Goal: Task Accomplishment & Management: Complete application form

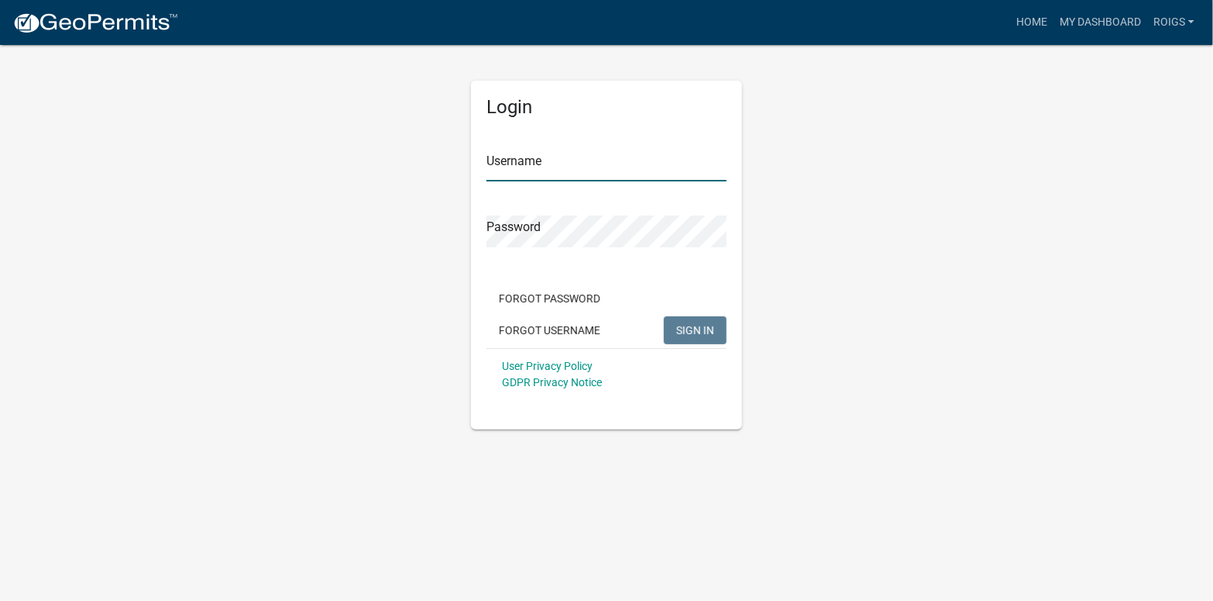
type input "ROIGS"
click at [689, 329] on span "SIGN IN" at bounding box center [695, 329] width 38 height 12
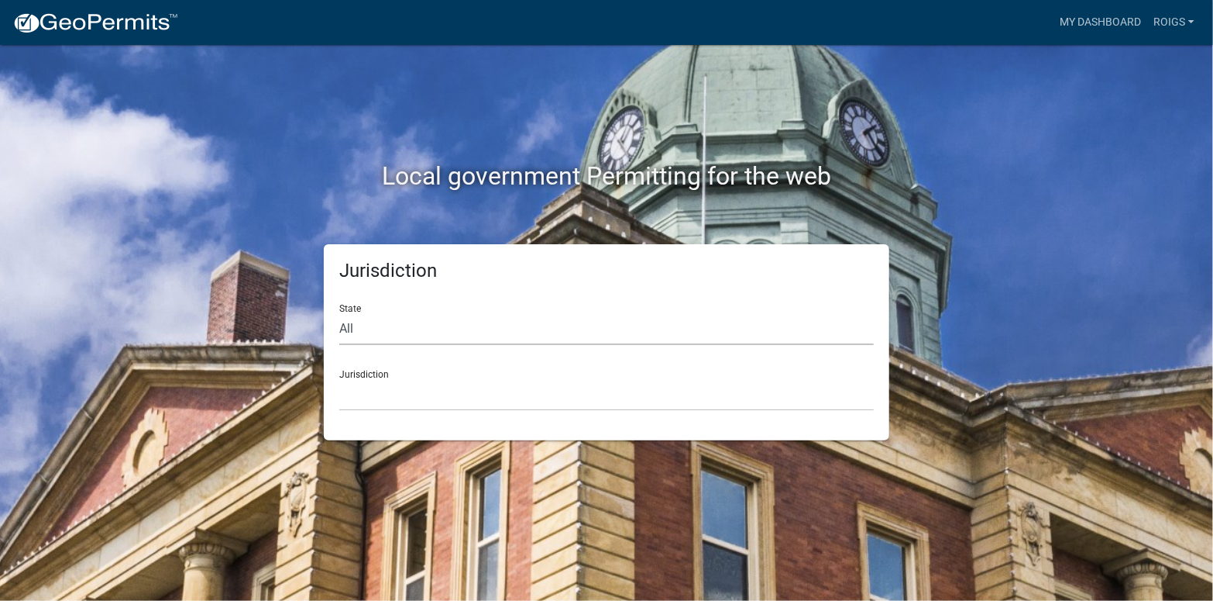
click at [381, 317] on select "All [US_STATE] [US_STATE] [US_STATE] [US_STATE] [US_STATE] [US_STATE] [US_STATE…" at bounding box center [606, 329] width 535 height 32
select select "[US_STATE]"
click at [339, 313] on select "All [US_STATE] [US_STATE] [US_STATE] [US_STATE] [US_STATE] [US_STATE] [US_STATE…" at bounding box center [606, 329] width 535 height 32
click at [399, 391] on select "[GEOGRAPHIC_DATA], [US_STATE] [GEOGRAPHIC_DATA], [US_STATE] [GEOGRAPHIC_DATA], …" at bounding box center [606, 395] width 535 height 32
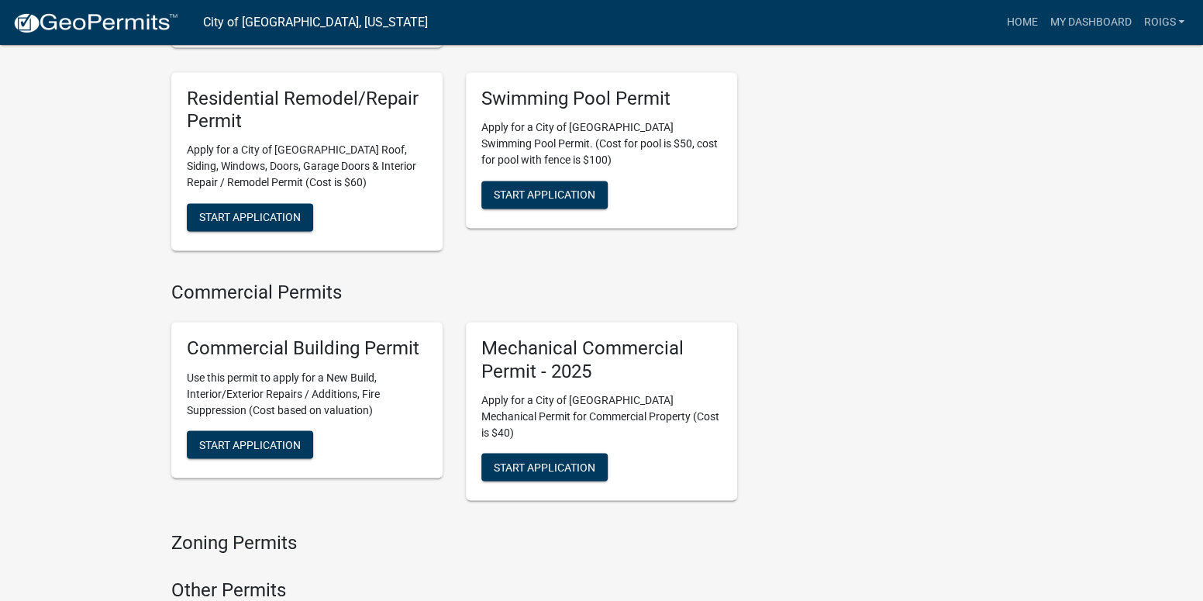
scroll to position [1317, 0]
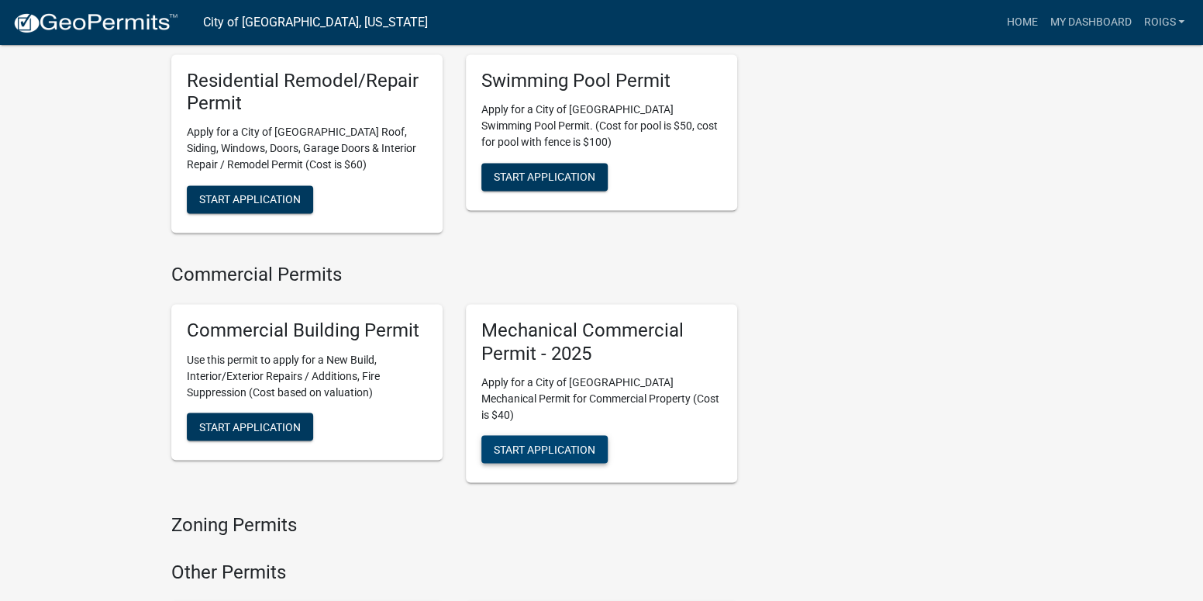
click at [554, 442] on span "Start Application" at bounding box center [545, 448] width 102 height 12
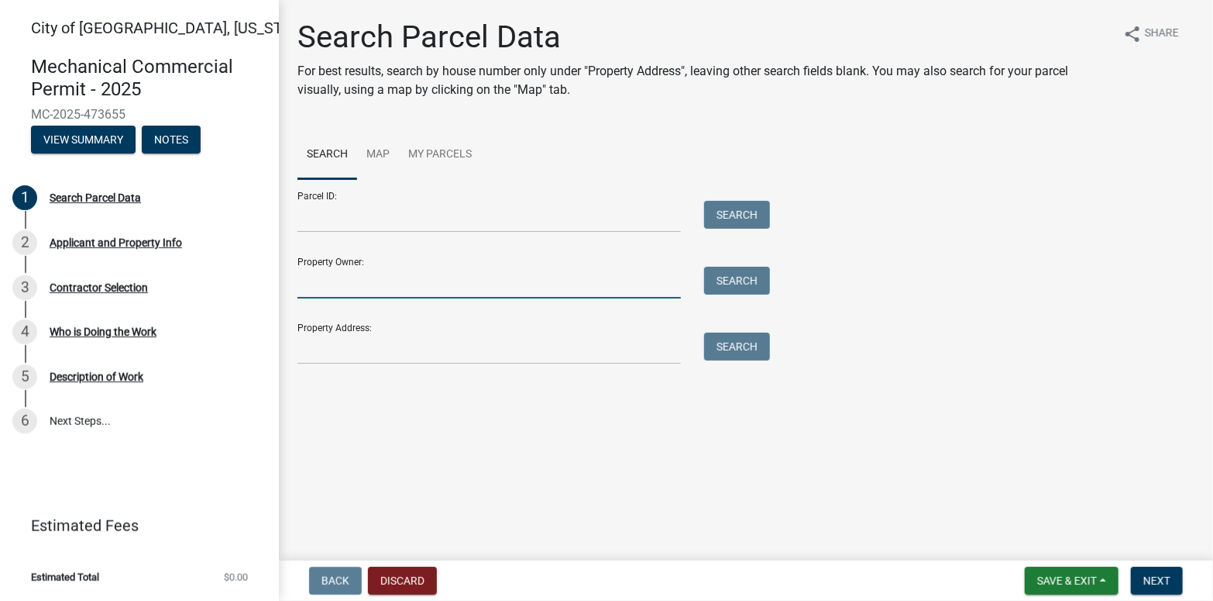
click at [377, 267] on input "Property Owner:" at bounding box center [490, 283] width 384 height 32
click at [740, 280] on button "Search" at bounding box center [737, 281] width 66 height 28
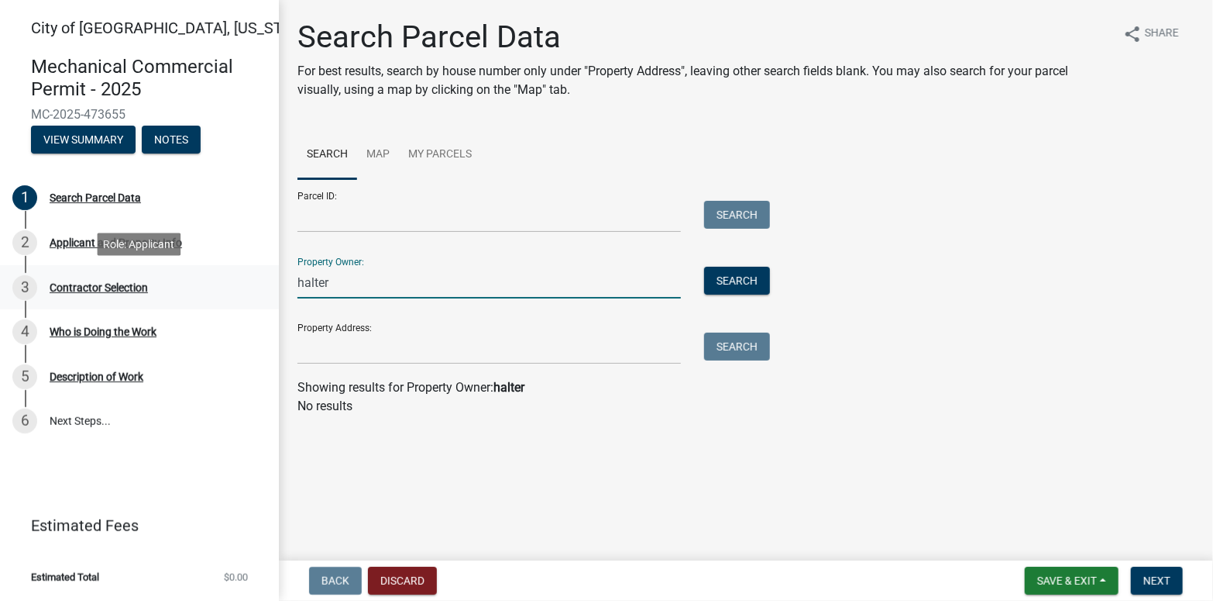
drag, startPoint x: 336, startPoint y: 284, endPoint x: 263, endPoint y: 288, distance: 73.8
click at [263, 288] on div "[GEOGRAPHIC_DATA], [US_STATE] Mechanical Commercial Permit - 2025 MC-2025-47365…" at bounding box center [606, 300] width 1213 height 601
type input "lifestyle"
click at [725, 280] on button "Search" at bounding box center [737, 281] width 66 height 28
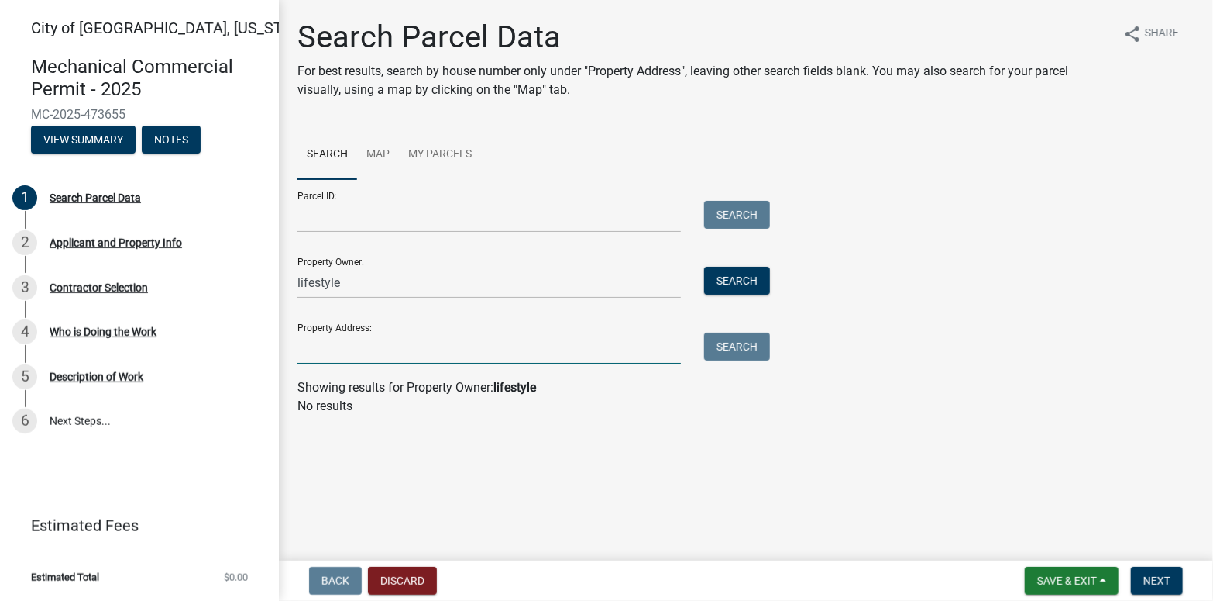
click at [401, 333] on input "Property Address:" at bounding box center [490, 348] width 384 height 32
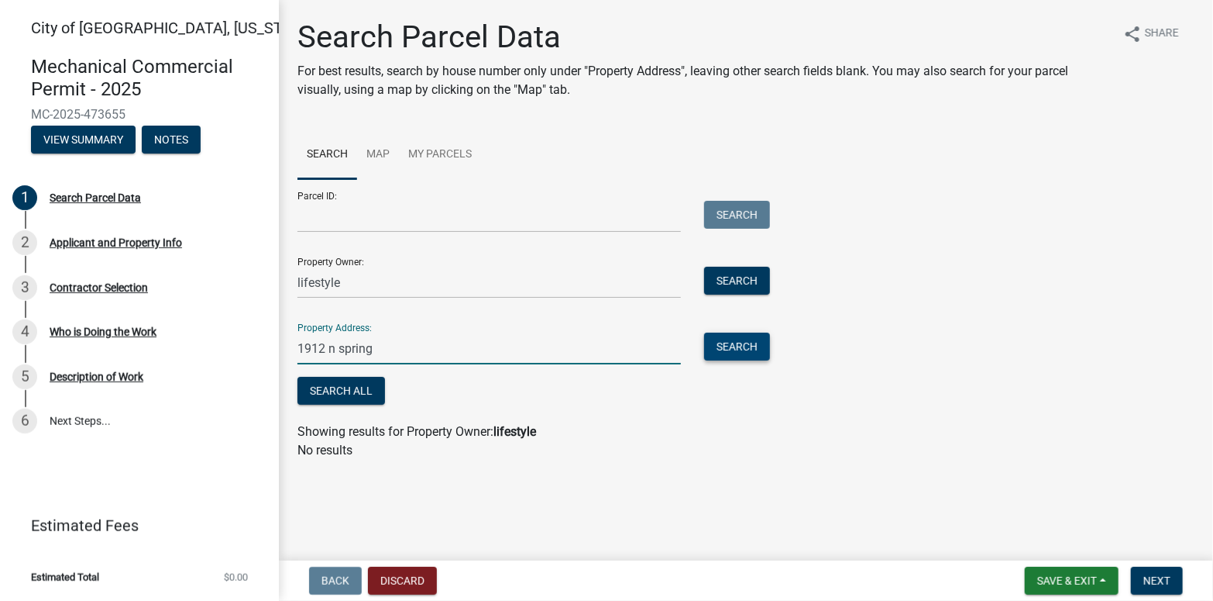
click at [740, 348] on button "Search" at bounding box center [737, 346] width 66 height 28
click at [324, 348] on input "1912 n spring" at bounding box center [490, 348] width 384 height 32
type input "1915 n spring"
click at [733, 344] on button "Search" at bounding box center [737, 346] width 66 height 28
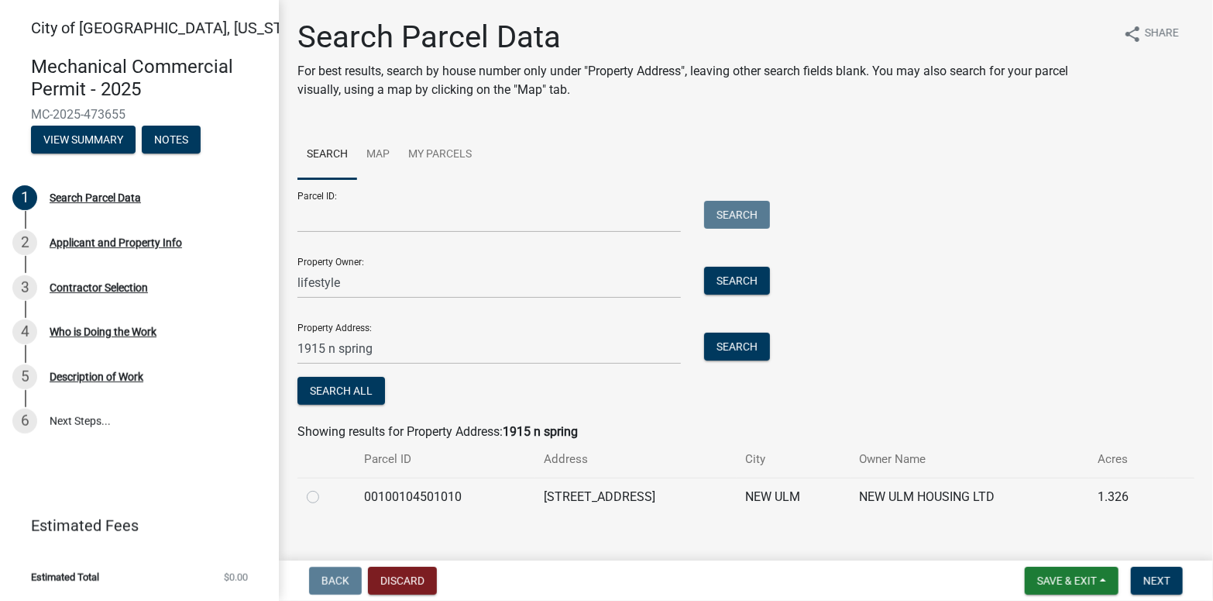
click at [325, 487] on label at bounding box center [325, 487] width 0 height 0
click at [325, 494] on input "radio" at bounding box center [330, 492] width 10 height 10
radio input "true"
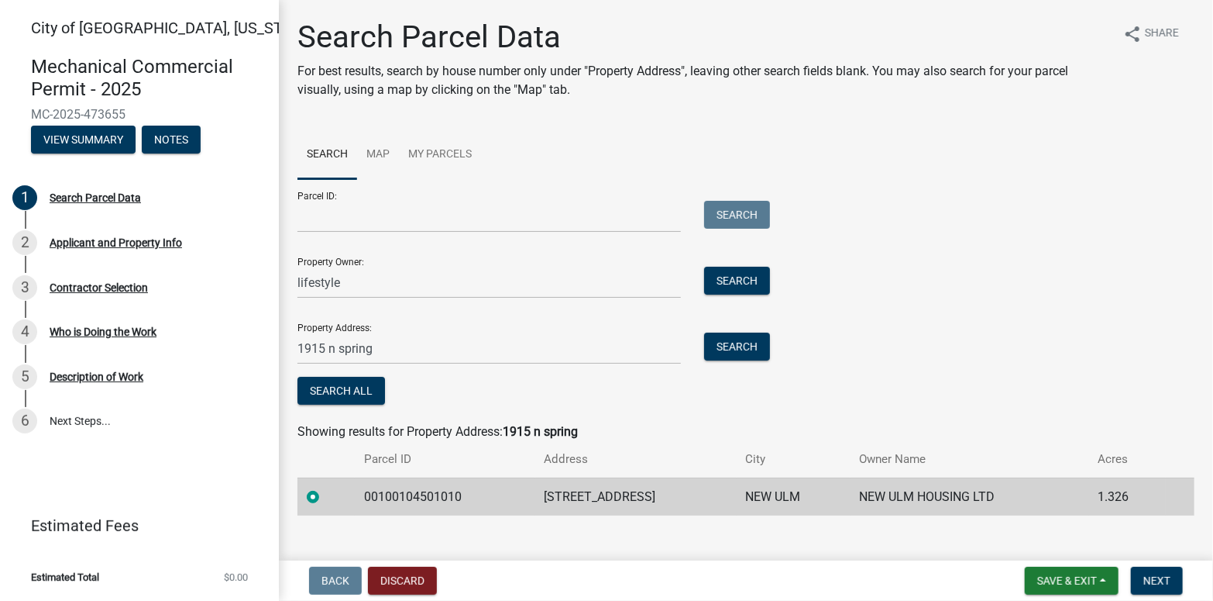
click at [1187, 570] on form "Save & Exit Save Save & Exit Next" at bounding box center [1104, 580] width 170 height 28
click at [1162, 570] on button "Next" at bounding box center [1157, 580] width 52 height 28
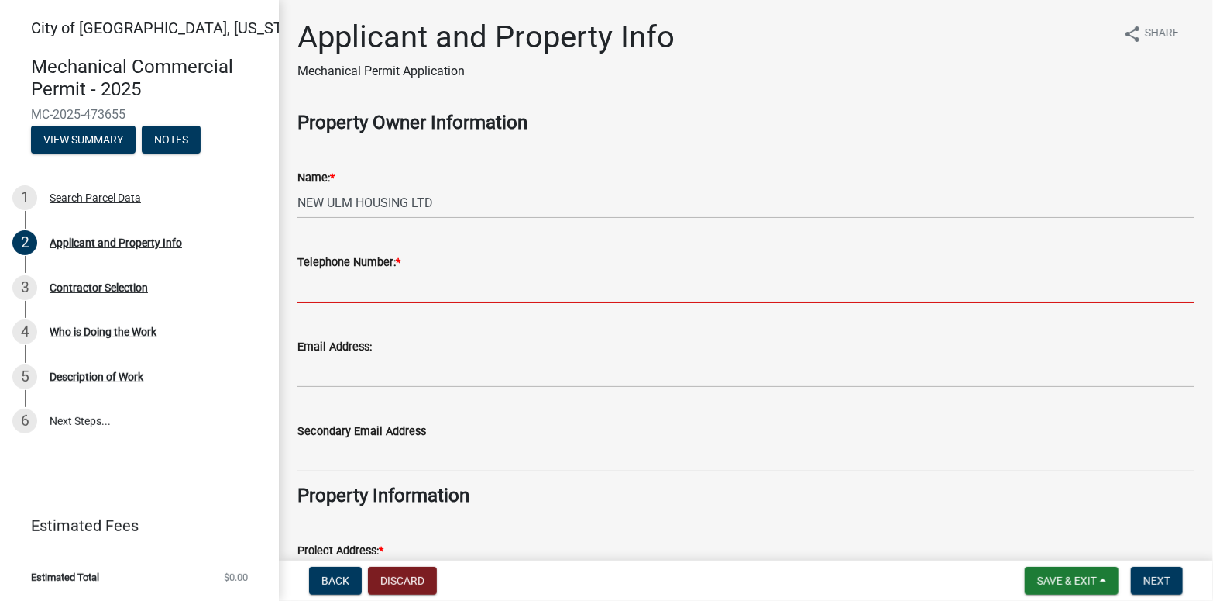
click at [415, 283] on input "Telephone Number: *" at bounding box center [746, 287] width 897 height 32
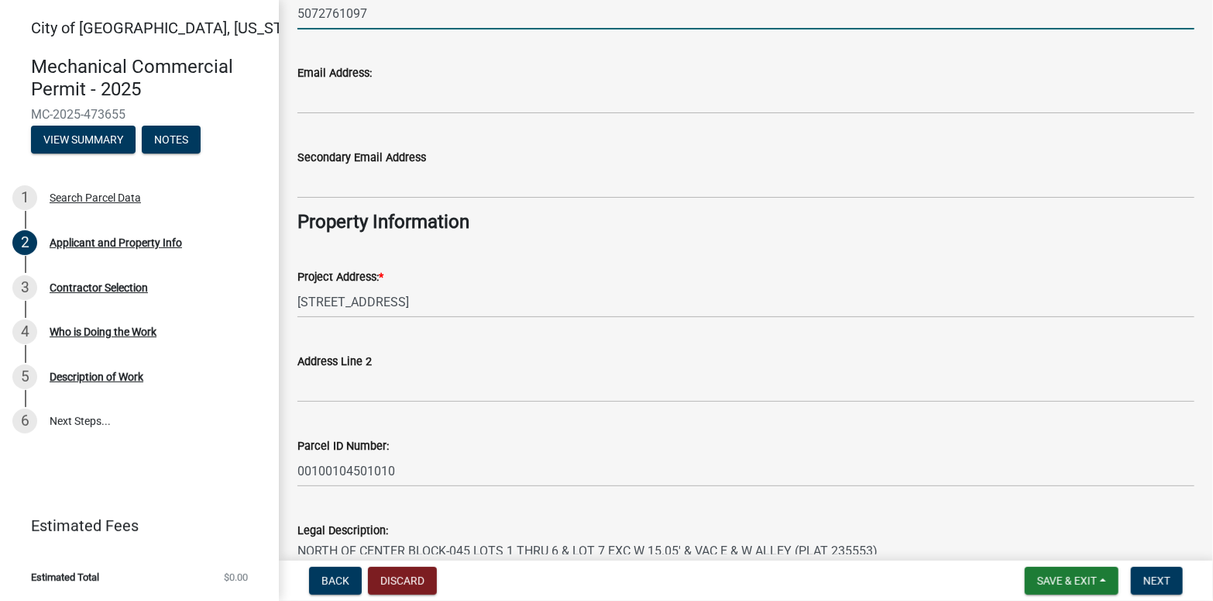
scroll to position [310, 0]
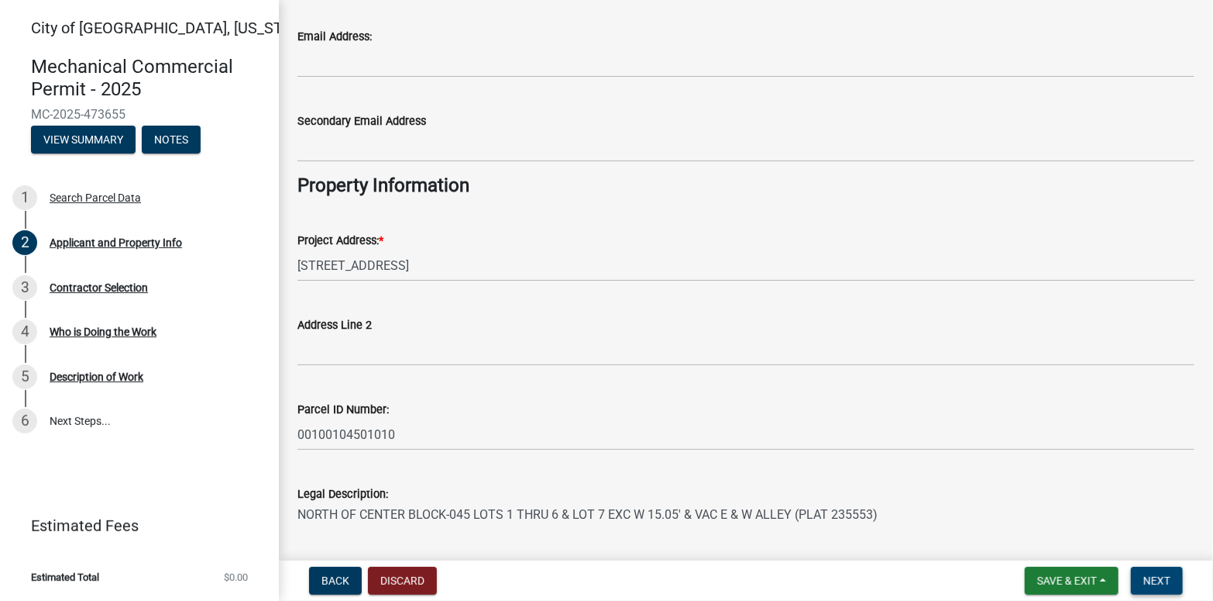
type input "5072761097"
click at [1148, 572] on button "Next" at bounding box center [1157, 580] width 52 height 28
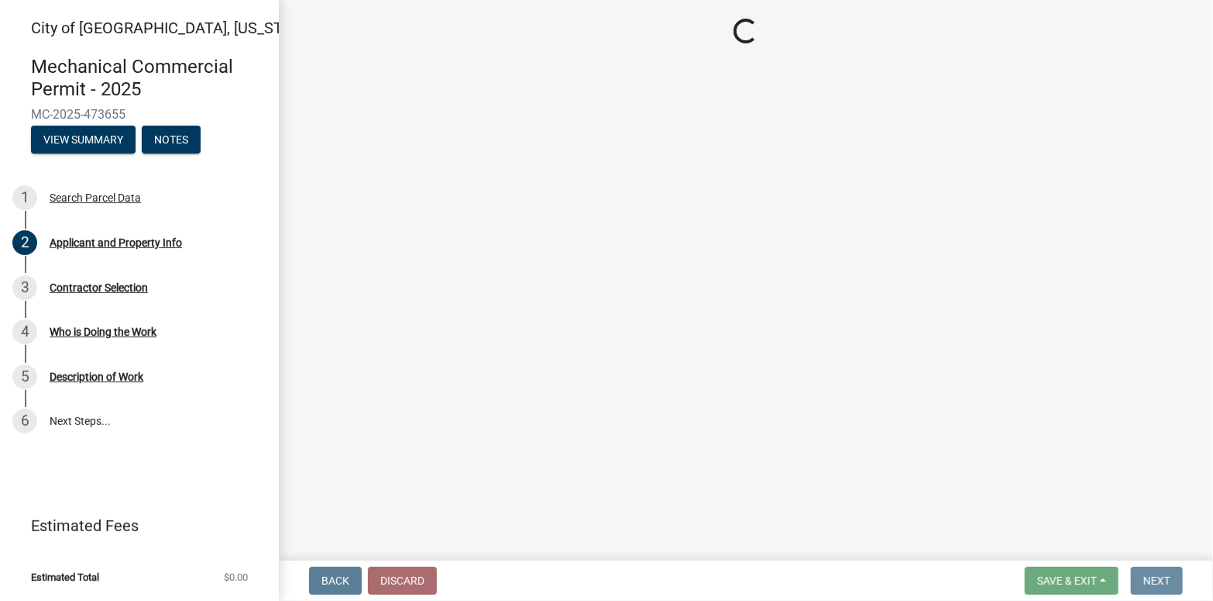
scroll to position [0, 0]
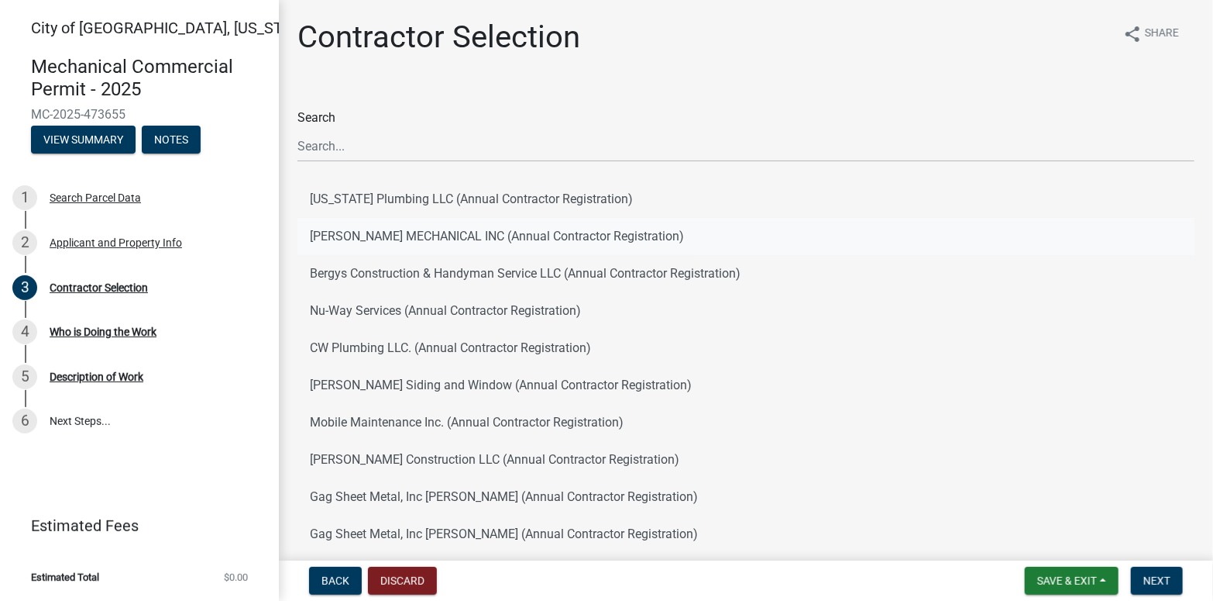
click at [361, 232] on button "[PERSON_NAME] MECHANICAL INC (Annual Contractor Registration)" at bounding box center [746, 236] width 897 height 37
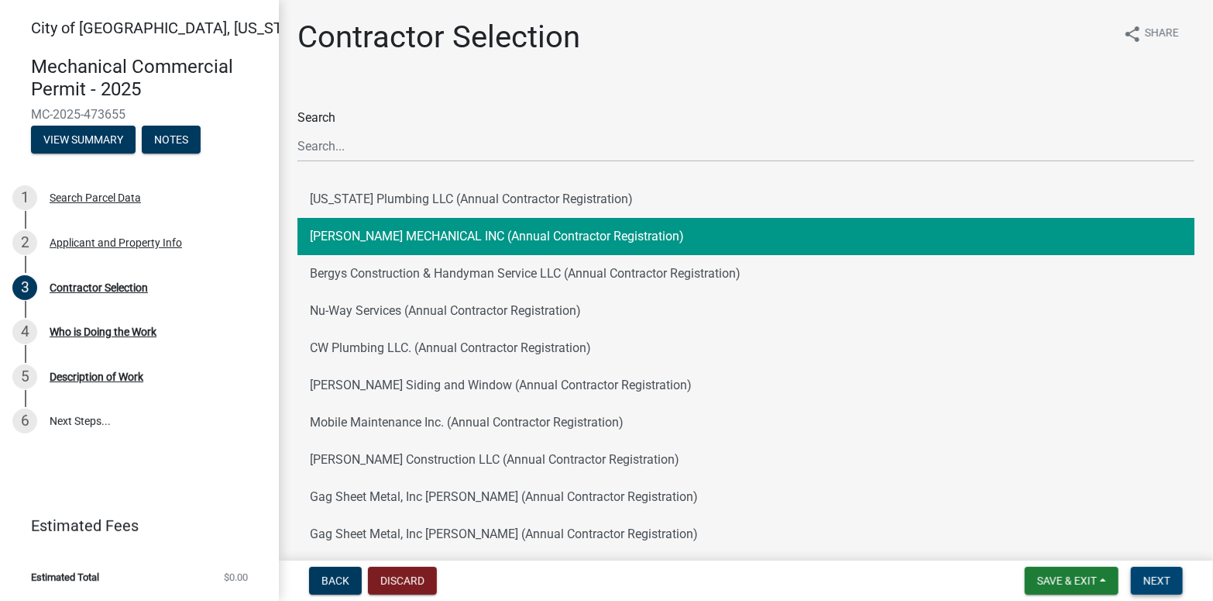
click at [1176, 573] on button "Next" at bounding box center [1157, 580] width 52 height 28
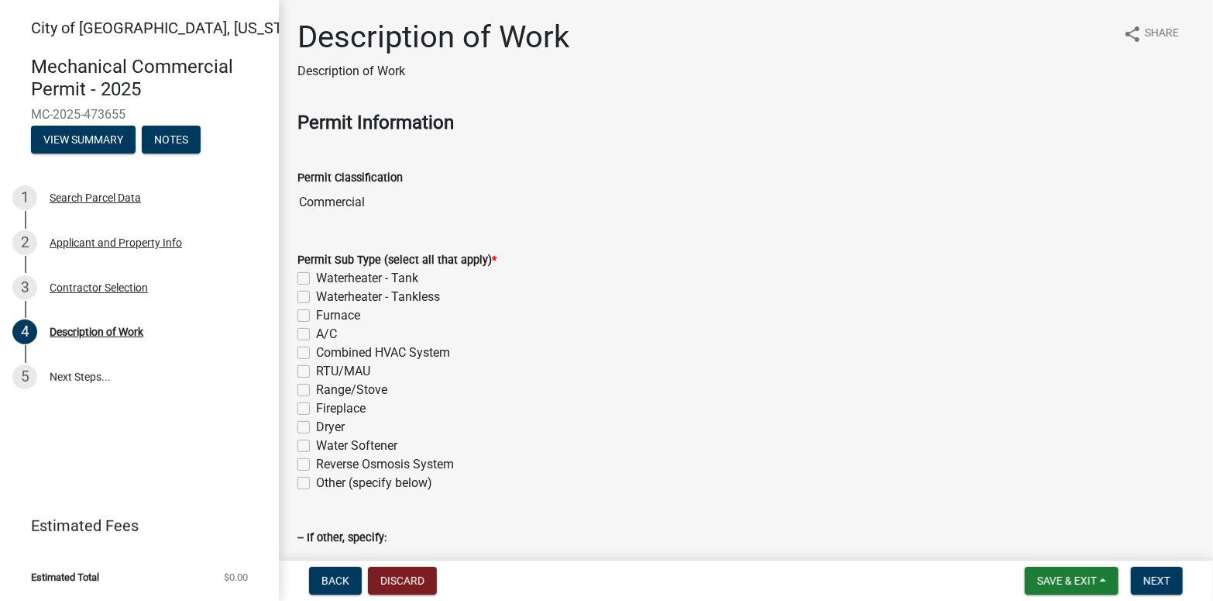
click at [316, 275] on label "Waterheater - Tank" at bounding box center [367, 278] width 102 height 19
click at [316, 275] on input "Waterheater - Tank" at bounding box center [321, 274] width 10 height 10
checkbox input "true"
checkbox input "false"
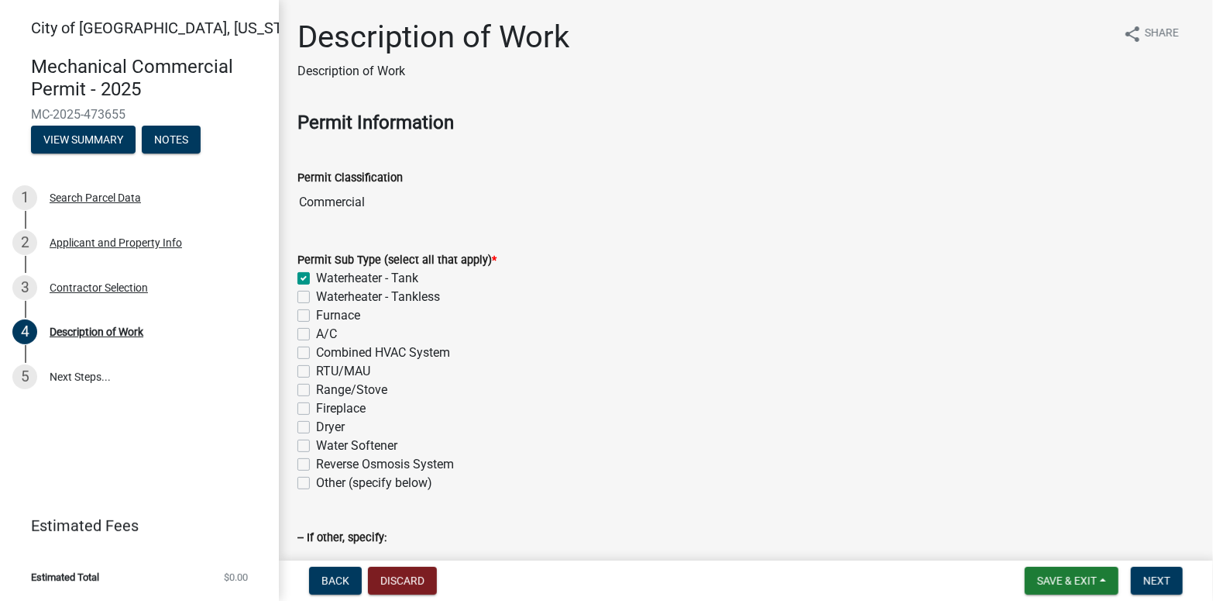
checkbox input "false"
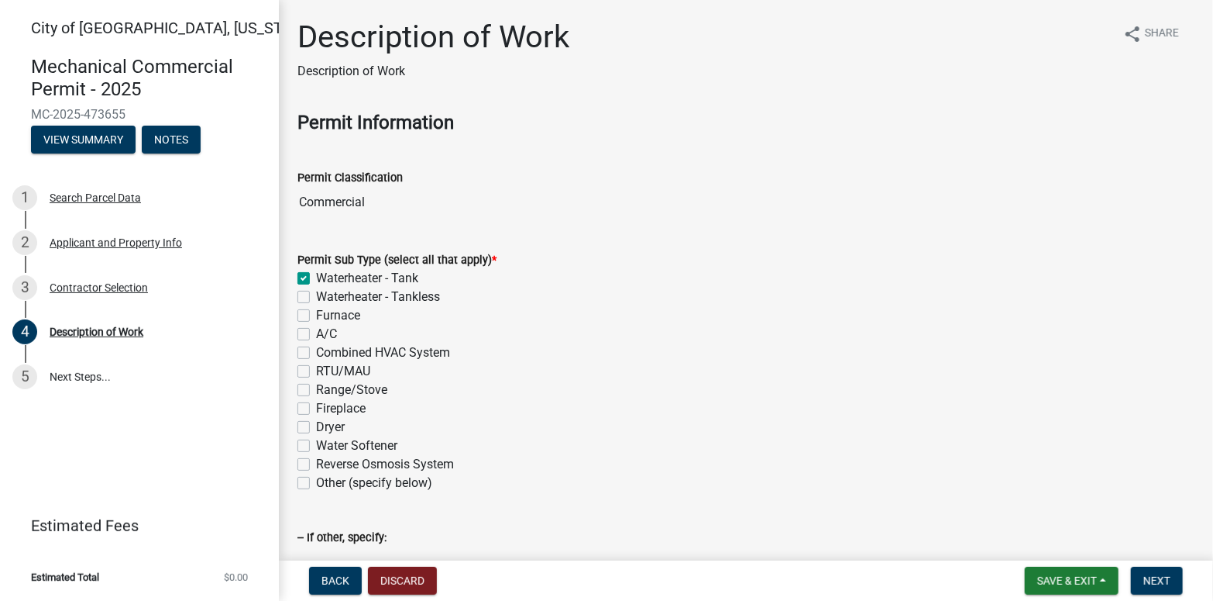
checkbox input "false"
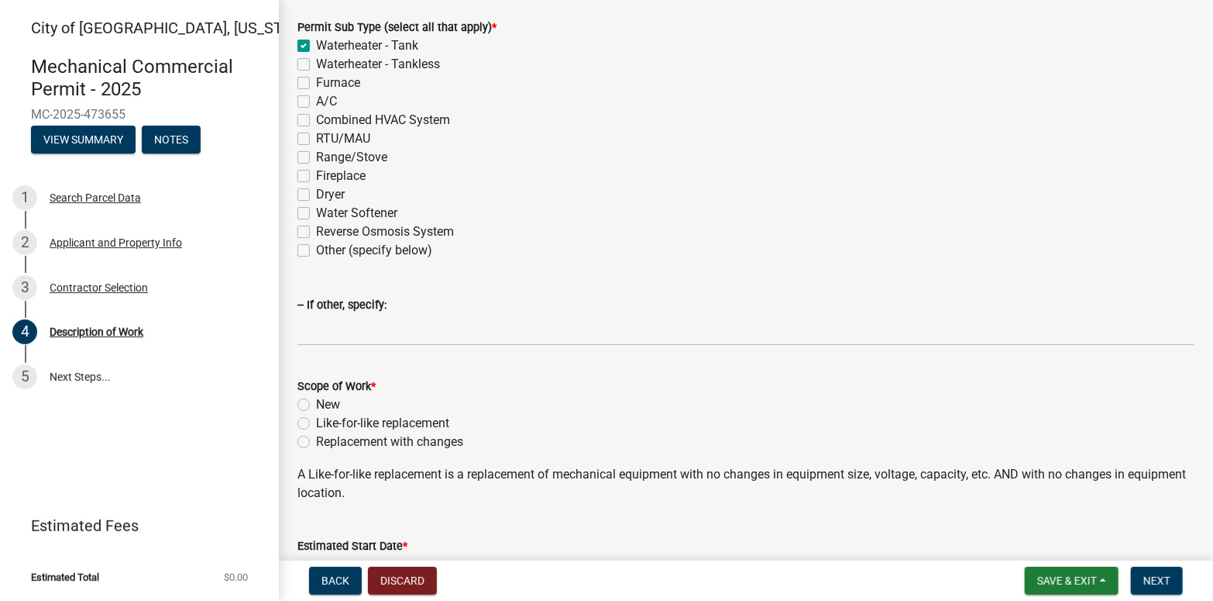
click at [316, 422] on label "Like-for-like replacement" at bounding box center [382, 423] width 133 height 19
click at [316, 422] on input "Like-for-like replacement" at bounding box center [321, 419] width 10 height 10
radio input "true"
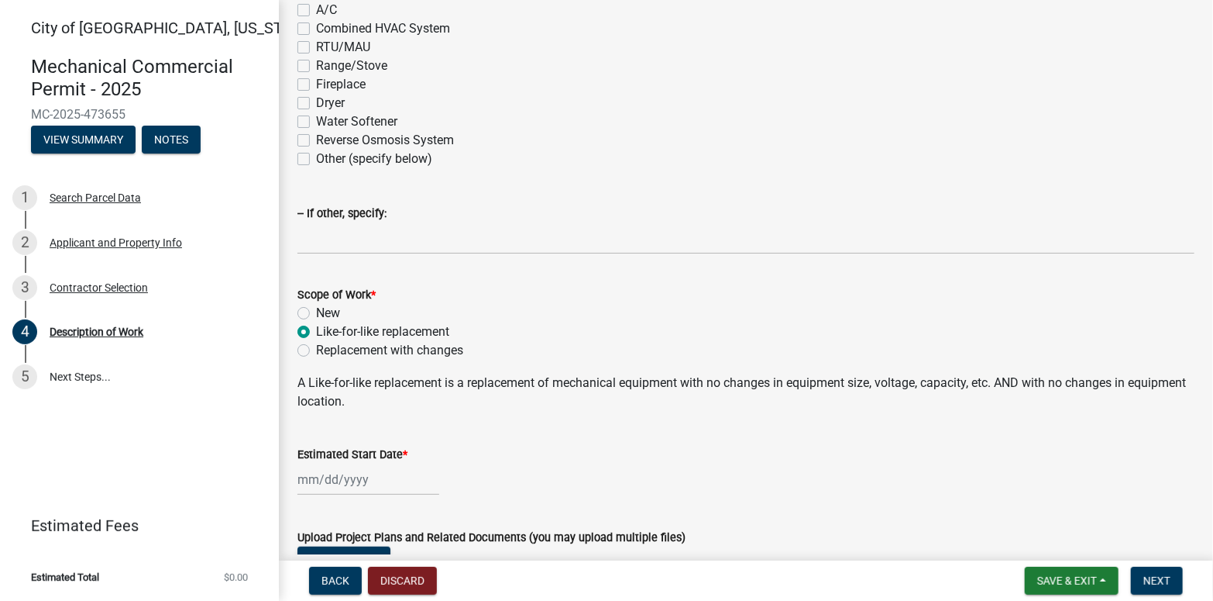
scroll to position [452, 0]
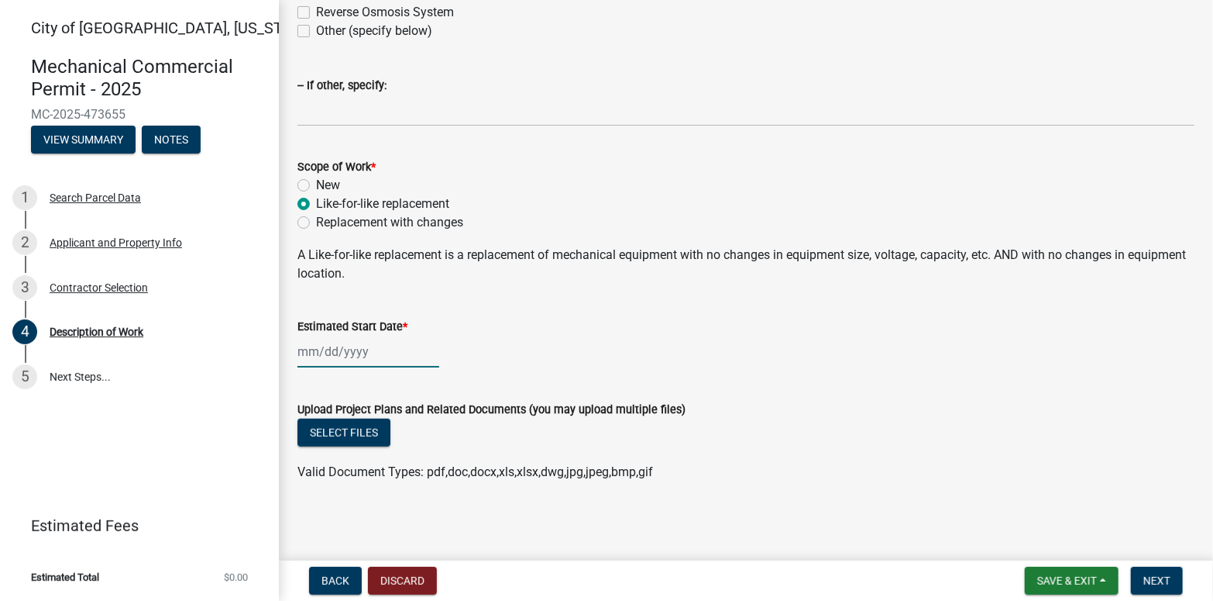
click at [356, 353] on div at bounding box center [369, 352] width 142 height 32
select select "9"
select select "2025"
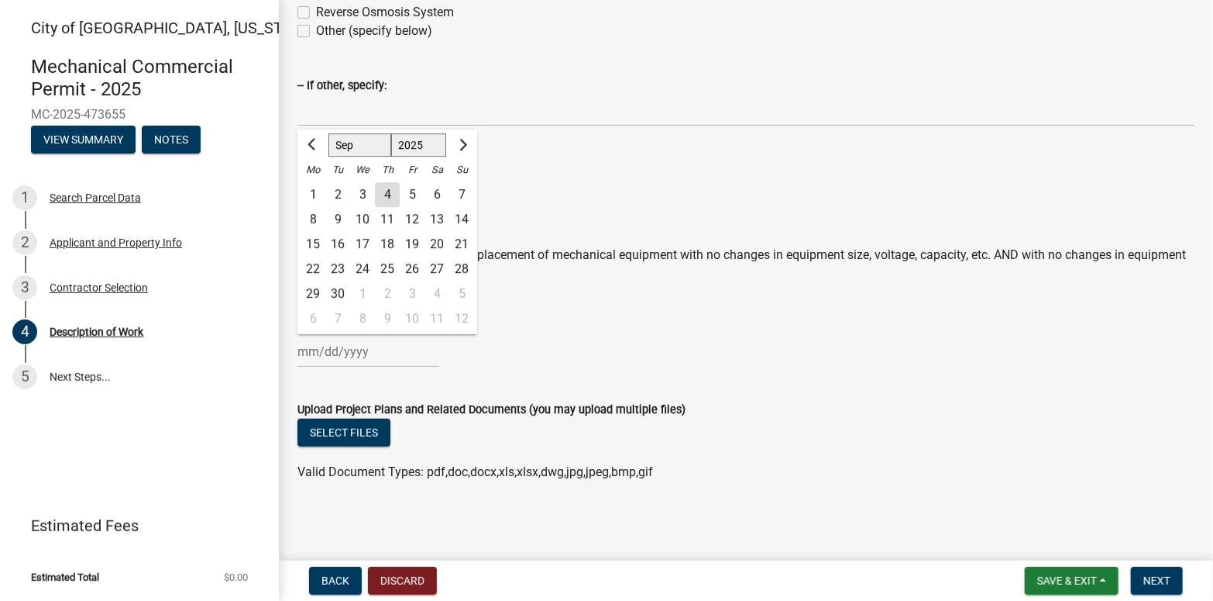
click at [390, 193] on div "4" at bounding box center [387, 194] width 25 height 25
type input "[DATE]"
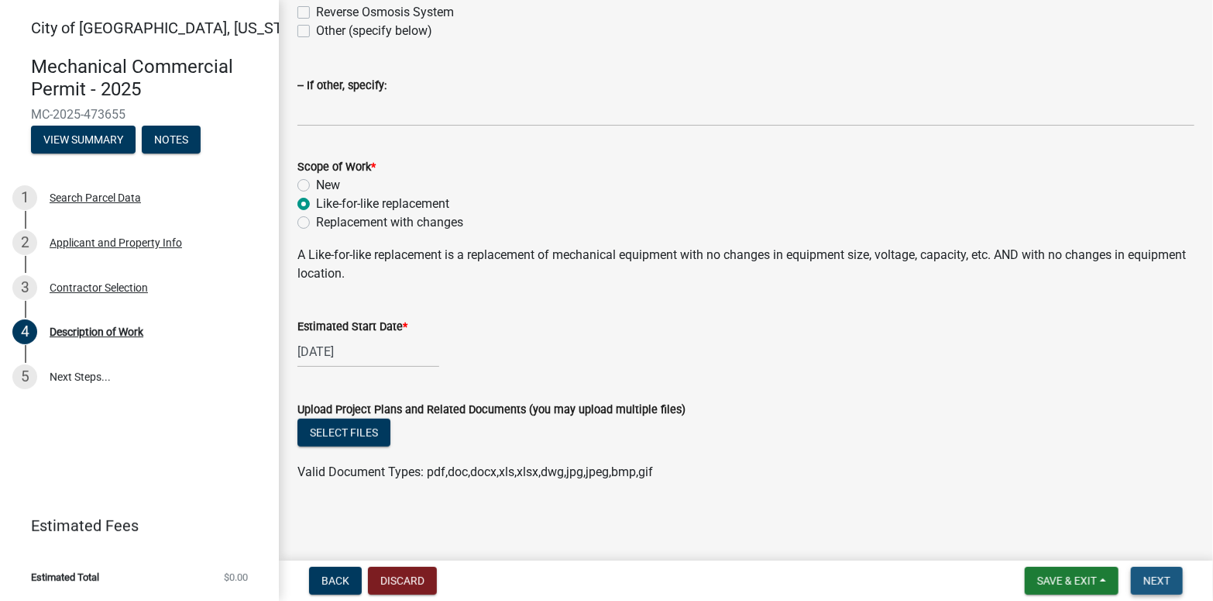
drag, startPoint x: 1173, startPoint y: 577, endPoint x: 1162, endPoint y: 572, distance: 11.8
click at [1172, 575] on button "Next" at bounding box center [1157, 580] width 52 height 28
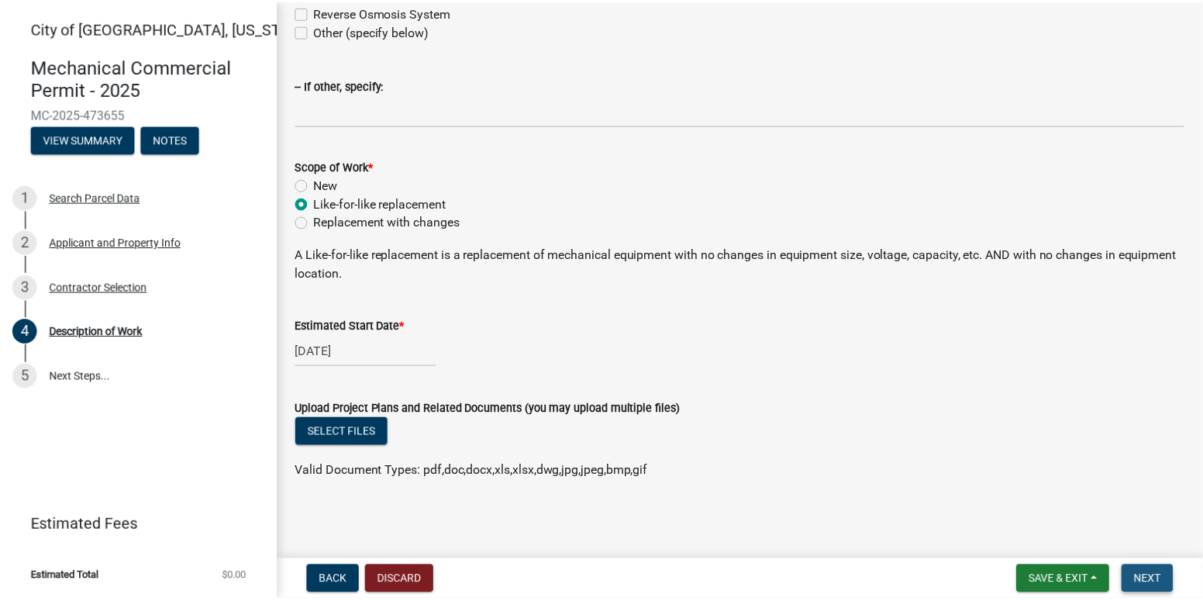
scroll to position [0, 0]
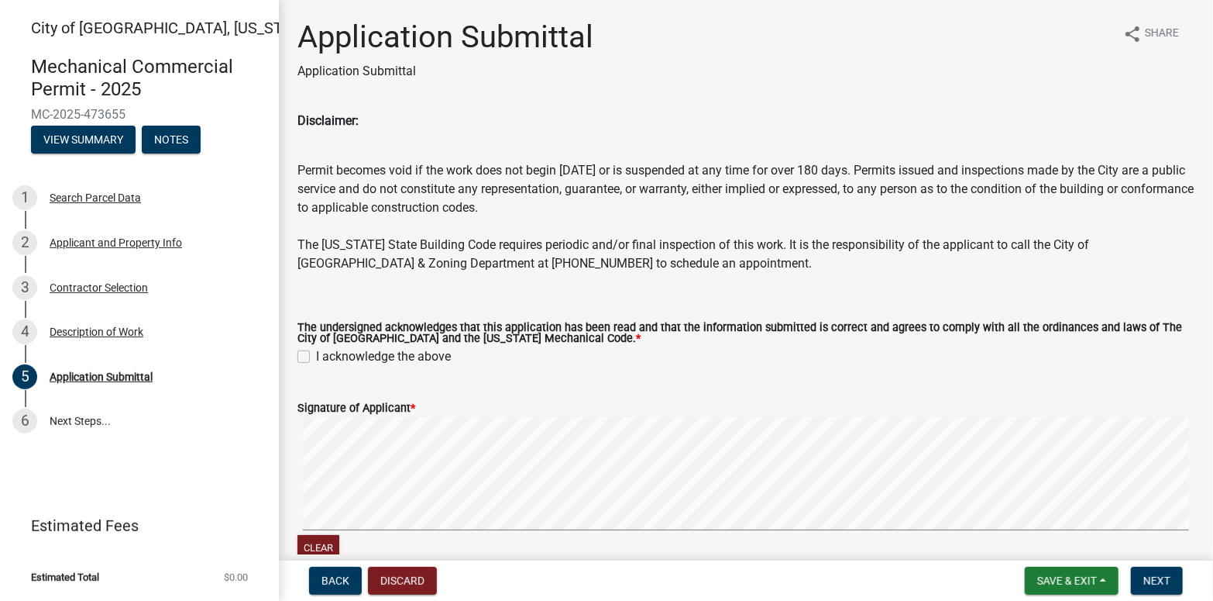
click at [316, 360] on label "I acknowledge the above" at bounding box center [383, 356] width 135 height 19
click at [316, 357] on input "I acknowledge the above" at bounding box center [321, 352] width 10 height 10
checkbox input "true"
click at [1141, 578] on button "Next" at bounding box center [1157, 580] width 52 height 28
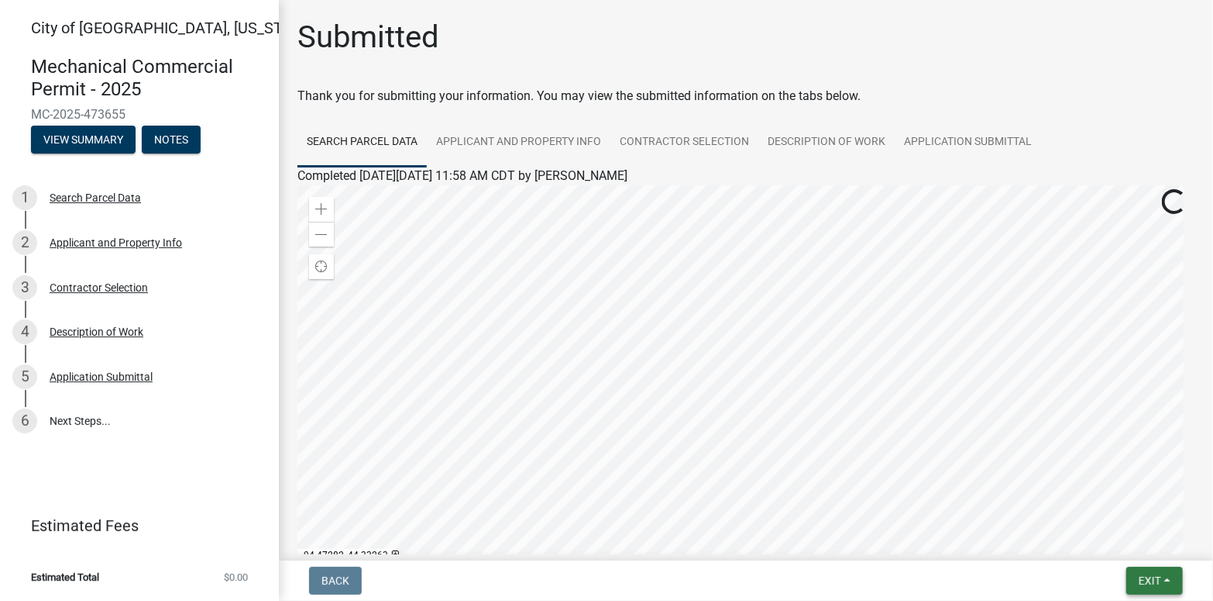
click at [1132, 575] on button "Exit" at bounding box center [1155, 580] width 57 height 28
click at [1118, 538] on button "Save & Exit" at bounding box center [1121, 540] width 124 height 37
